Goal: Find specific page/section: Find specific page/section

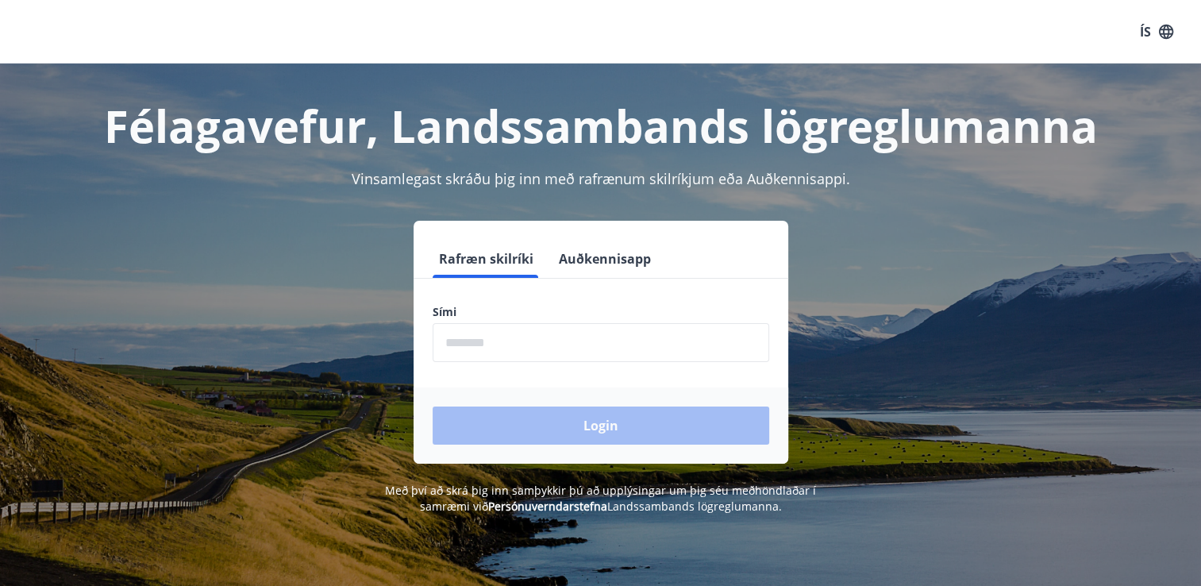
click at [1141, 94] on div "Félagavefur, Landssambands lögreglumanna" at bounding box center [600, 110] width 1105 height 92
click at [445, 345] on input "phone" at bounding box center [601, 342] width 337 height 39
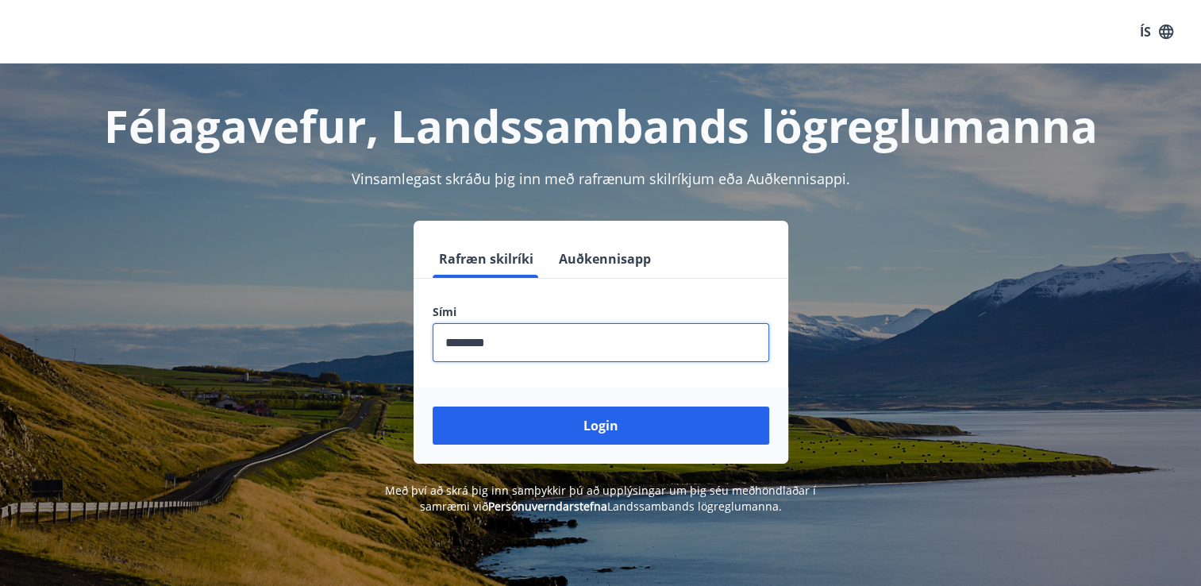
type input "********"
click at [433, 406] on button "Login" at bounding box center [601, 425] width 337 height 38
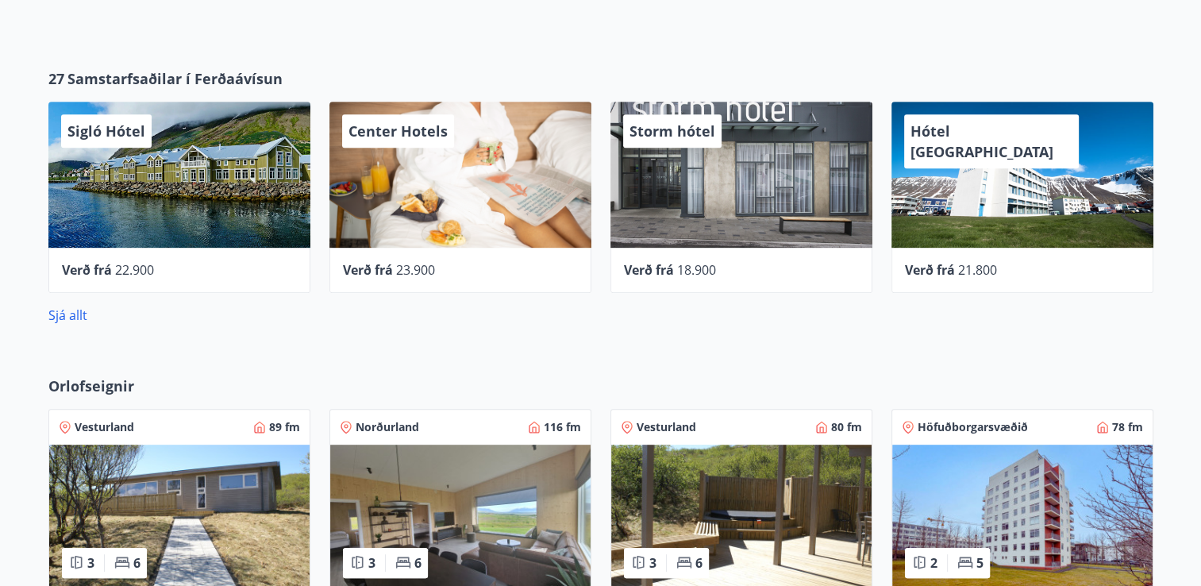
scroll to position [688, 0]
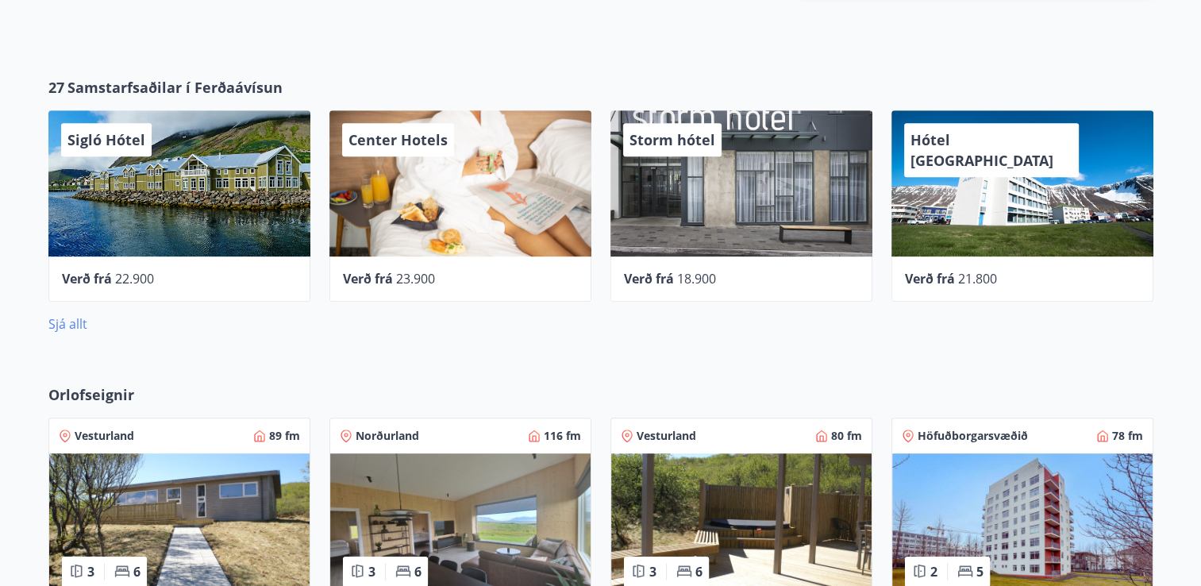
click at [71, 322] on link "Sjá allt" at bounding box center [67, 323] width 39 height 17
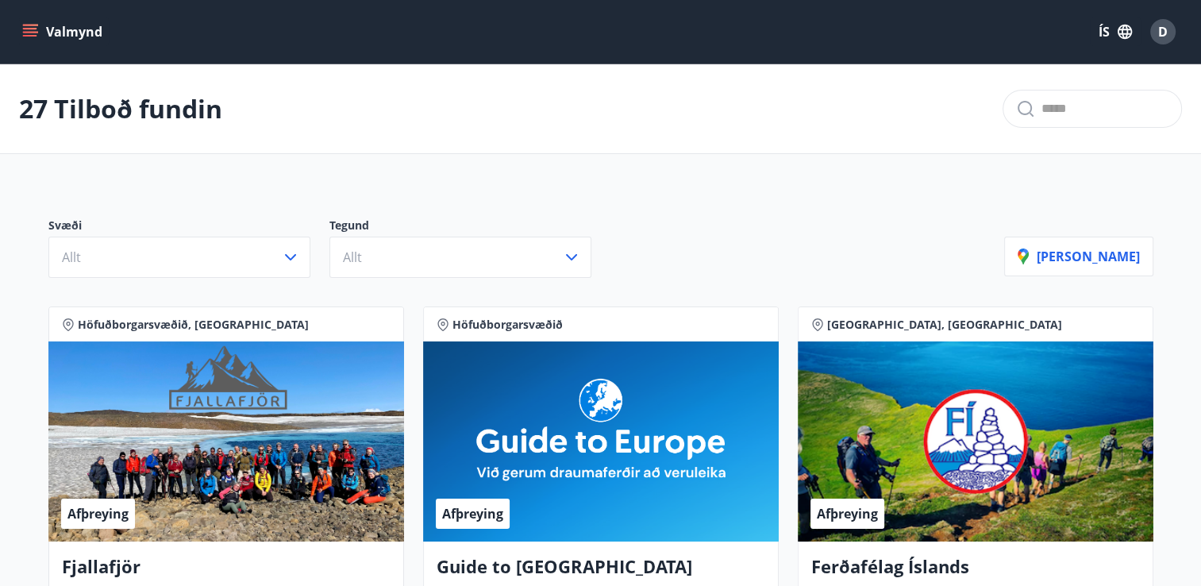
click at [25, 30] on icon "menu" at bounding box center [30, 32] width 16 height 16
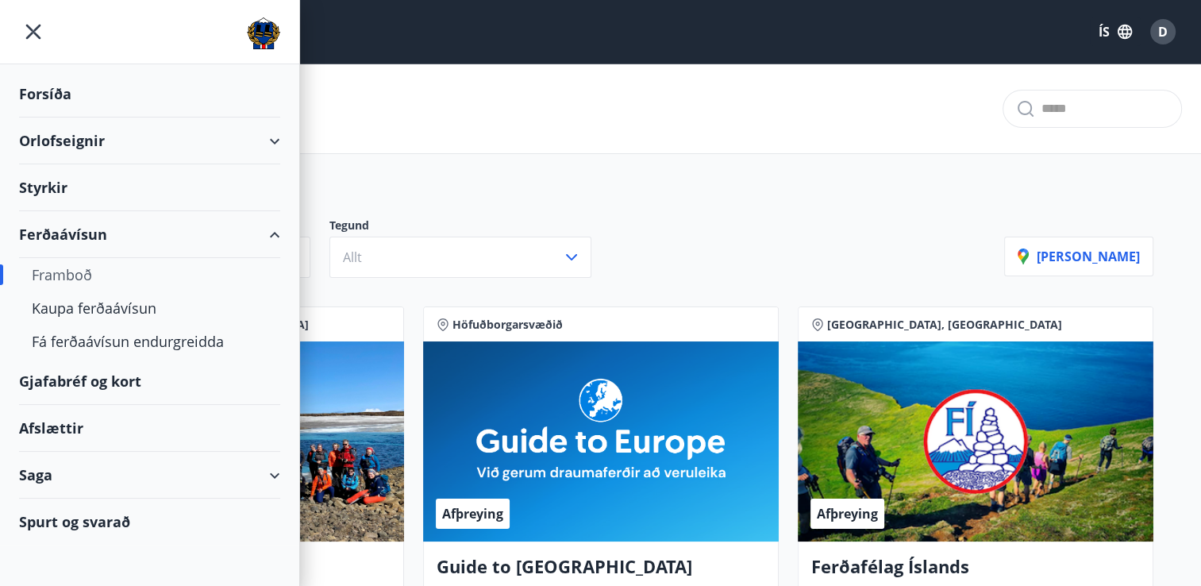
click at [95, 383] on div "Gjafabréf og kort" at bounding box center [149, 381] width 261 height 47
click at [138, 376] on div "Gjafabréf og kort" at bounding box center [149, 381] width 261 height 47
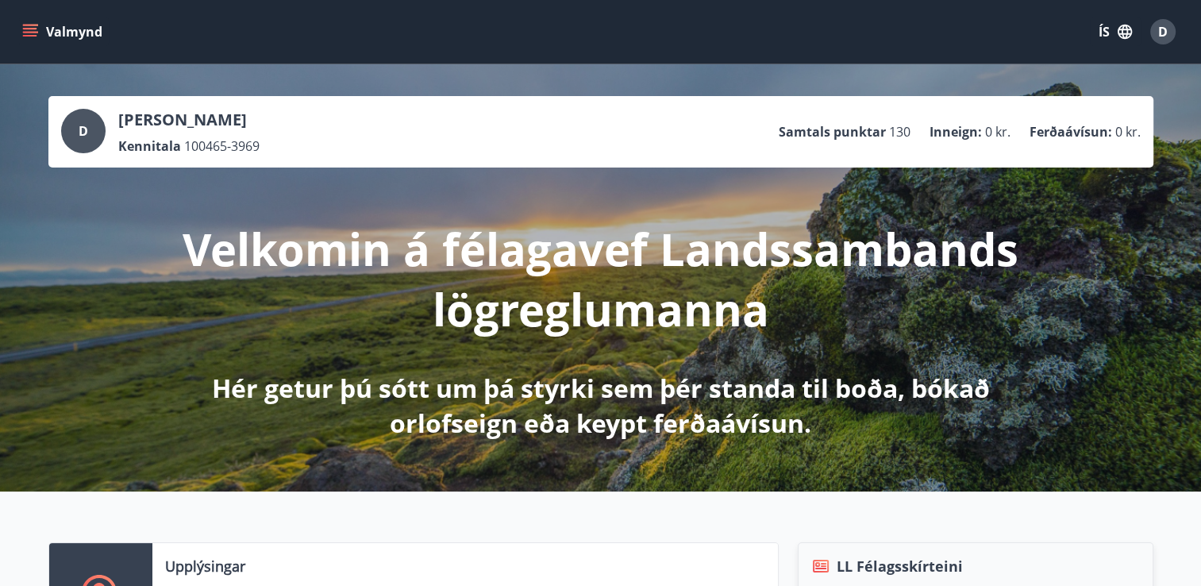
click at [29, 30] on icon "menu" at bounding box center [30, 32] width 16 height 16
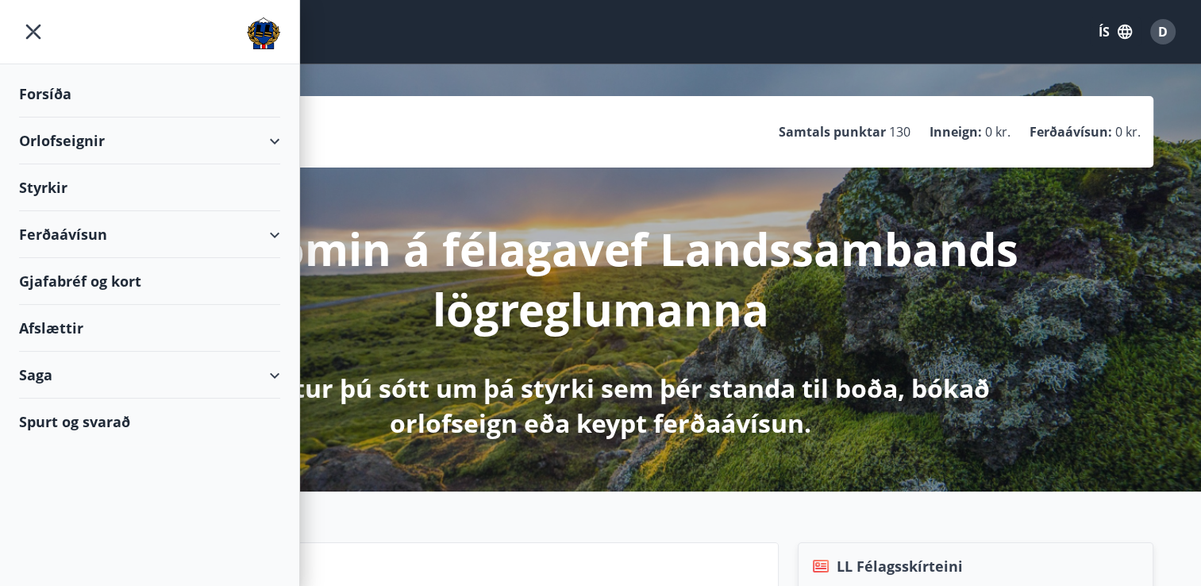
click at [44, 278] on div "Gjafabréf og kort" at bounding box center [149, 281] width 261 height 47
